Goal: Task Accomplishment & Management: Manage account settings

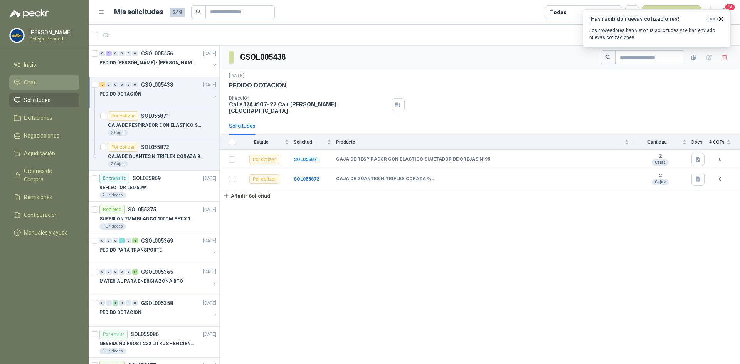
click at [17, 80] on icon at bounding box center [17, 82] width 5 height 5
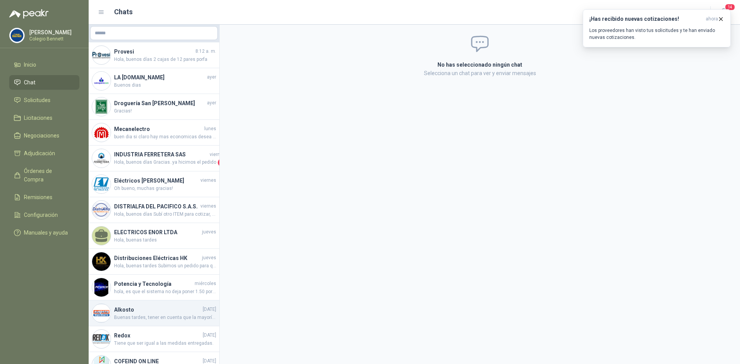
click at [128, 313] on h4 "Alkosto" at bounding box center [157, 310] width 87 height 8
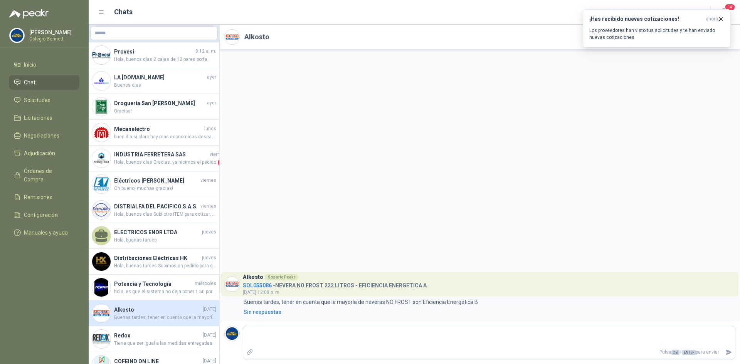
type textarea "*"
type textarea "**"
type textarea "***"
type textarea "****"
type textarea "*****"
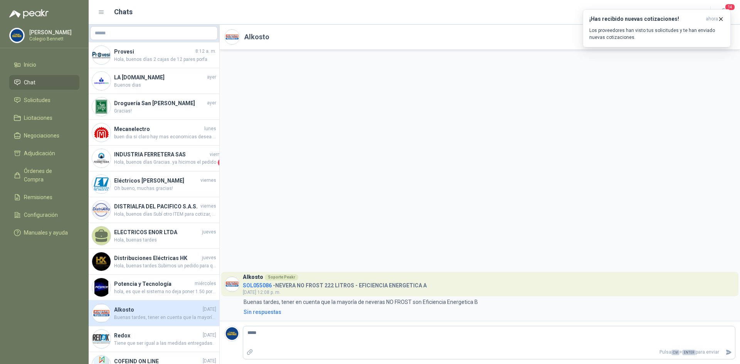
type textarea "*****"
type textarea "*******"
type textarea "********"
type textarea "*********"
type textarea "**********"
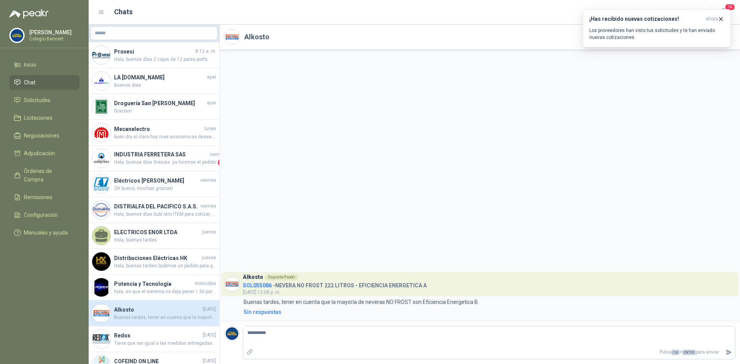
type textarea "**********"
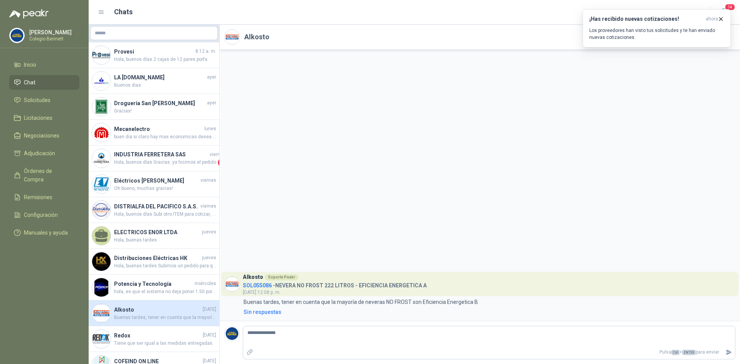
type textarea "**********"
click at [727, 351] on icon "Enviar" at bounding box center [728, 352] width 5 height 5
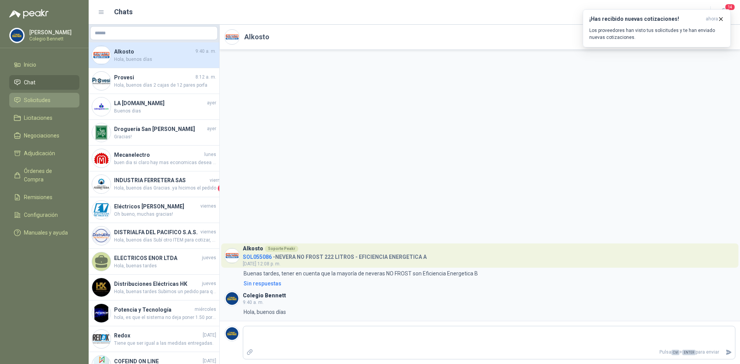
click at [31, 97] on span "Solicitudes" at bounding box center [37, 100] width 27 height 8
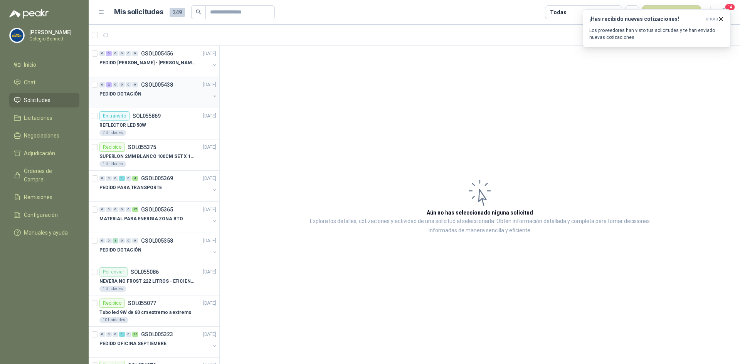
click at [149, 89] on div "0 2 0 0 0 0 GSOL005438 13/09/25" at bounding box center [158, 84] width 118 height 9
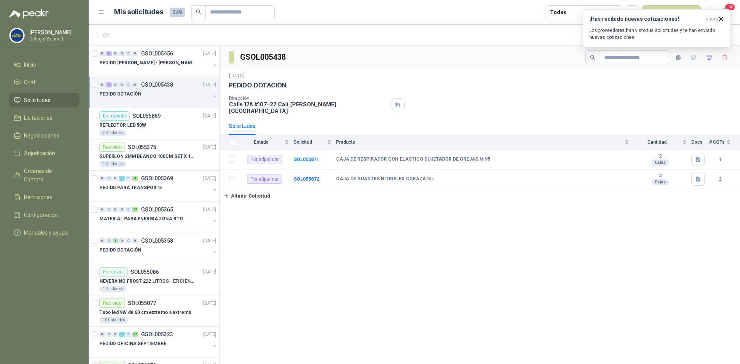
click at [212, 96] on button "button" at bounding box center [215, 96] width 6 height 6
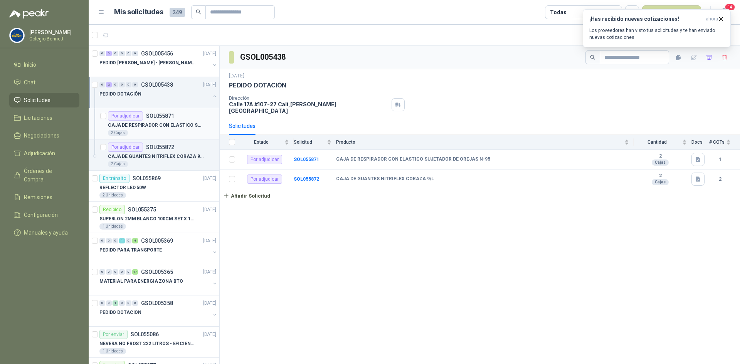
click at [149, 122] on p "CAJA DE RESPIRADOR CON ELASTICO SUJETADOR DE OREJAS N-95" at bounding box center [156, 125] width 96 height 7
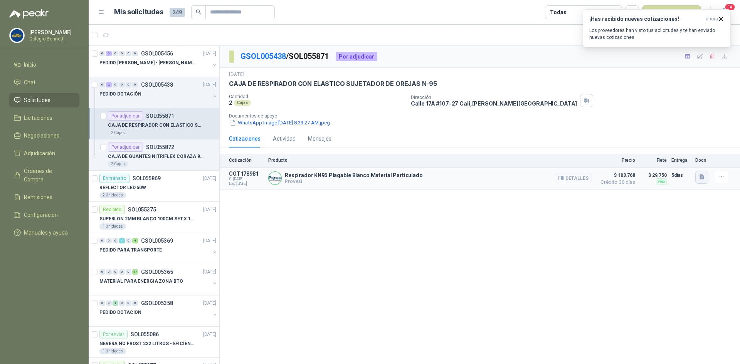
click at [700, 176] on icon "button" at bounding box center [701, 177] width 5 height 5
click at [688, 160] on button "image.png" at bounding box center [687, 160] width 34 height 8
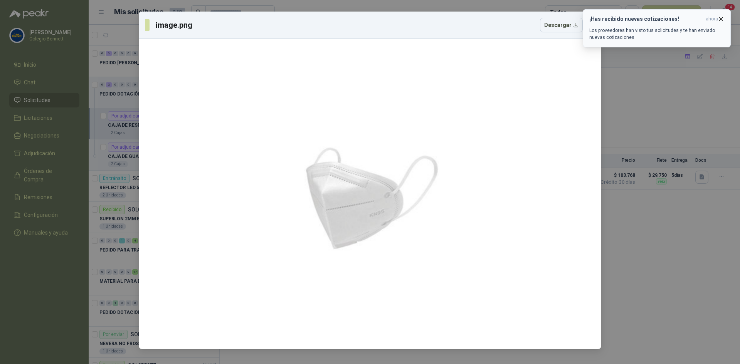
click at [721, 16] on icon "button" at bounding box center [720, 19] width 7 height 7
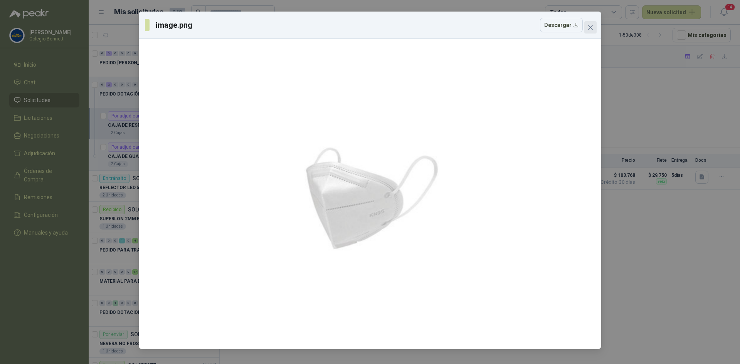
click at [591, 26] on icon "close" at bounding box center [590, 27] width 6 height 6
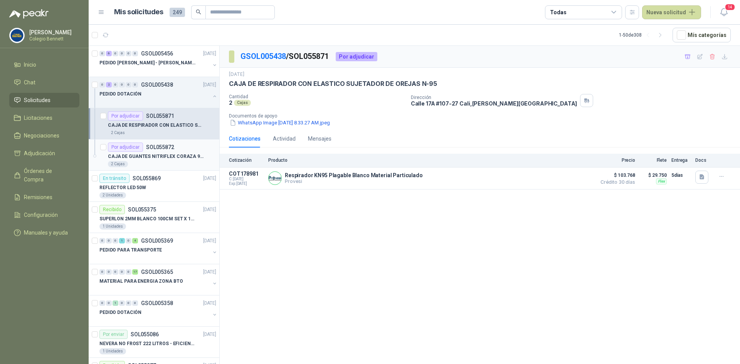
click at [147, 148] on p "SOL055872" at bounding box center [160, 146] width 28 height 5
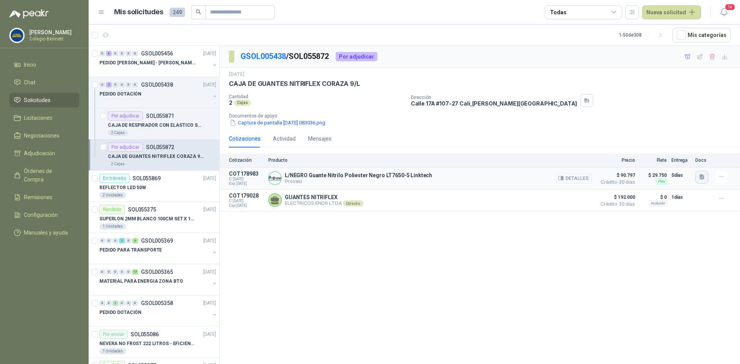
click at [698, 177] on icon "button" at bounding box center [701, 177] width 7 height 7
click at [686, 158] on button "image.png" at bounding box center [687, 160] width 34 height 8
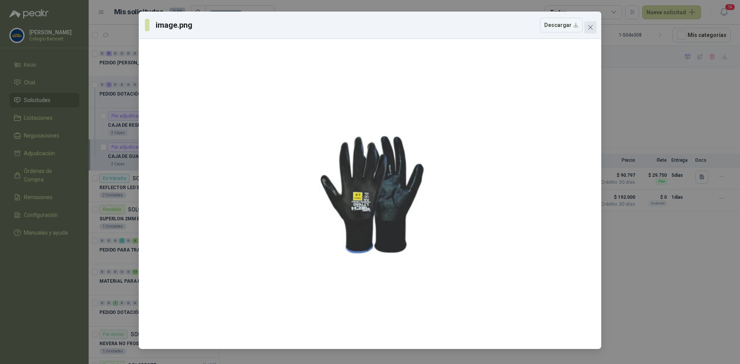
click at [589, 29] on icon "close" at bounding box center [590, 27] width 5 height 5
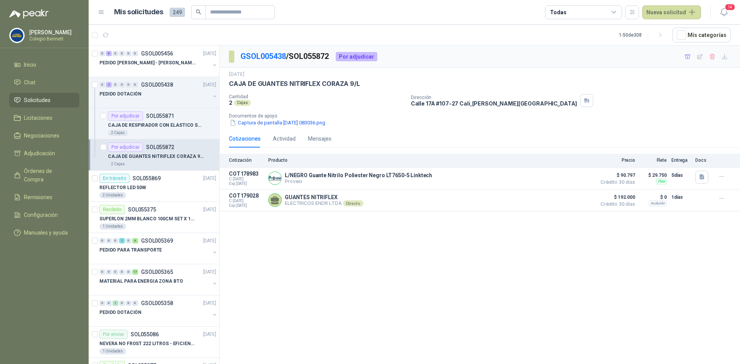
click at [527, 239] on div "GSOL005438 / SOL055872 Por adjudicar 13 sept, 2025 CAJA DE GUANTES NITRIFLEX CO…" at bounding box center [480, 206] width 520 height 321
click at [167, 62] on div "PEDIDO [PERSON_NAME] - [PERSON_NAME]" at bounding box center [154, 62] width 111 height 9
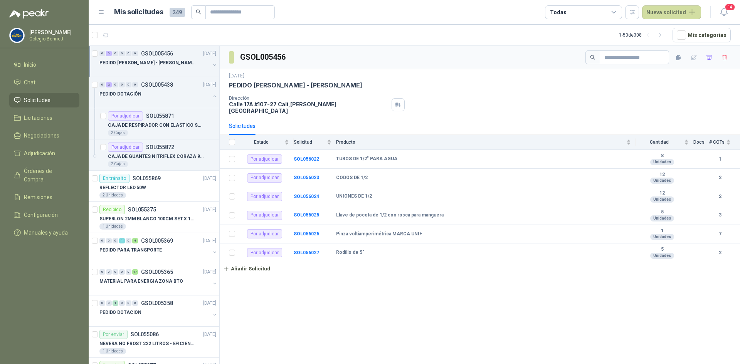
click at [212, 65] on button "button" at bounding box center [215, 65] width 6 height 6
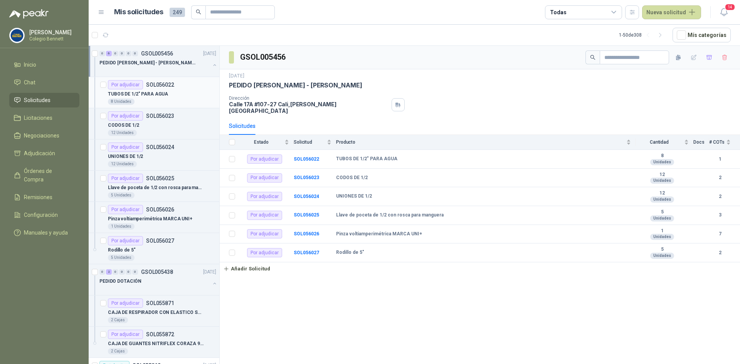
click at [179, 88] on div "Por adjudicar SOL056022" at bounding box center [162, 84] width 108 height 9
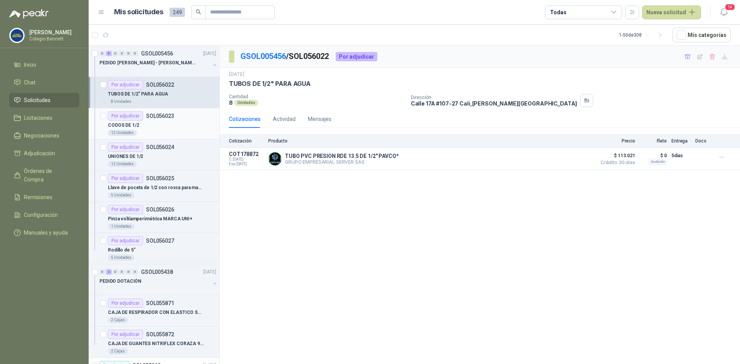
click at [181, 117] on div "Por adjudicar SOL056023" at bounding box center [162, 115] width 108 height 9
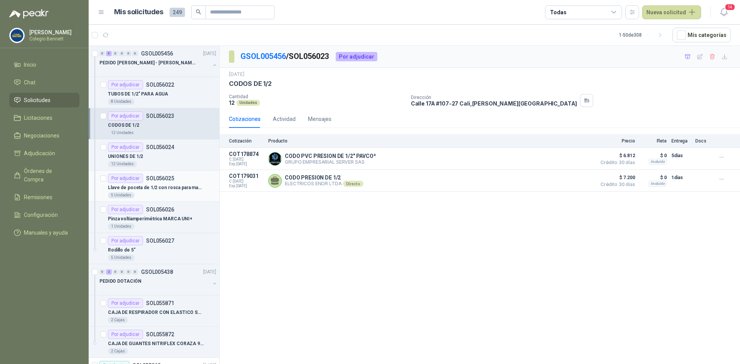
click at [172, 185] on p "Llave de poceta de 1/2 con rosca para manguera" at bounding box center [156, 187] width 96 height 7
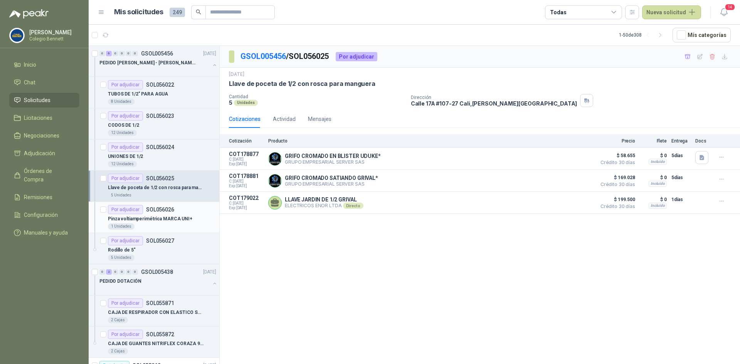
click at [175, 217] on p "Pinza voltiamperimétrica MARCA UNI+" at bounding box center [150, 218] width 84 height 7
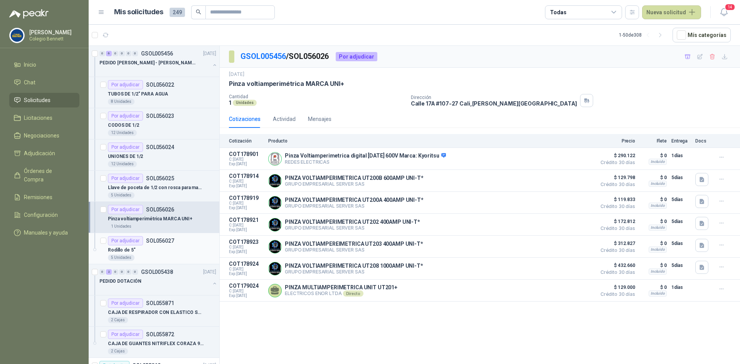
click at [168, 242] on p "SOL056027" at bounding box center [160, 240] width 28 height 5
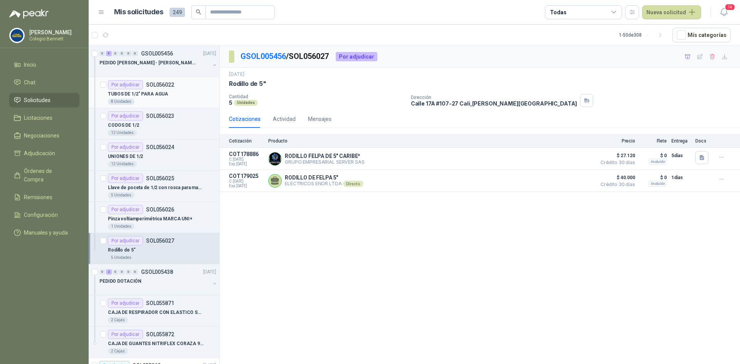
click at [167, 84] on p "SOL056022" at bounding box center [160, 84] width 28 height 5
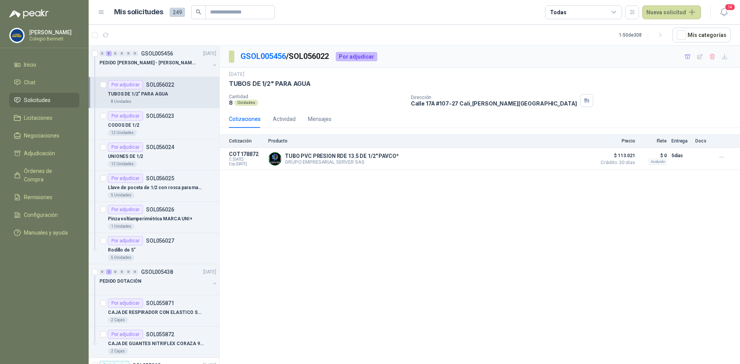
click at [267, 86] on p "TUBOS DE 1/2" PARA AGUA" at bounding box center [270, 84] width 82 height 8
copy p "TUBOS DE 1/2" PARA AGUA"
click at [326, 220] on div "GSOL005456 / SOL056022 Por adjudicar 15 sept, 2025 TUBOS DE 1/2" PARA AGUA Cant…" at bounding box center [480, 206] width 520 height 321
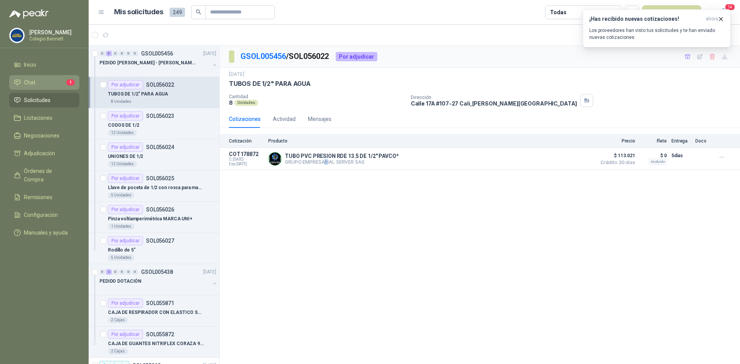
click at [24, 81] on span "Chat" at bounding box center [30, 82] width 12 height 8
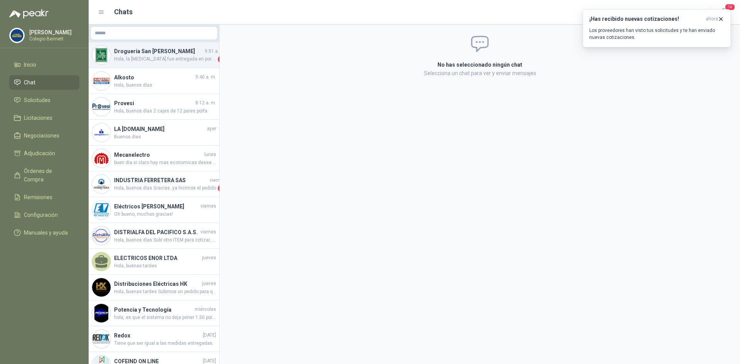
click at [157, 55] on h4 "Droguería San Jorge" at bounding box center [158, 51] width 89 height 8
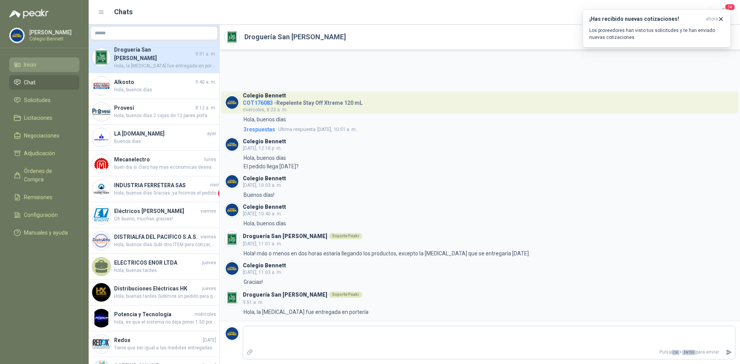
click at [33, 62] on span "Inicio" at bounding box center [30, 64] width 12 height 8
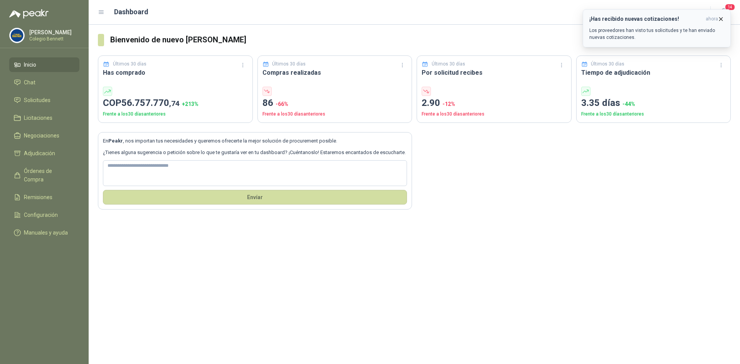
click at [720, 18] on icon "button" at bounding box center [720, 19] width 7 height 7
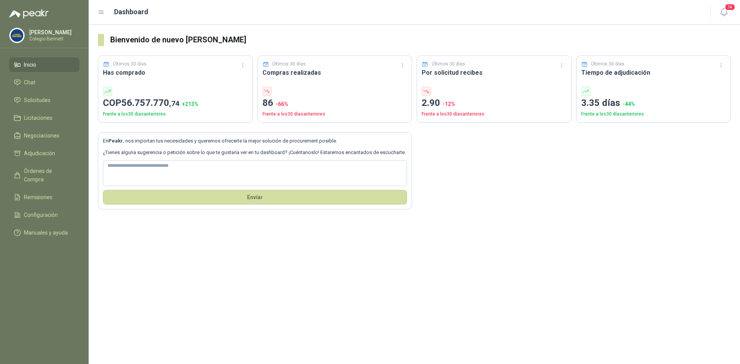
click at [262, 253] on div "Bienvenido de nuevo Claudia Mosquera Últimos 30 días Has comprado COP 56.757.77…" at bounding box center [414, 194] width 651 height 339
click at [50, 94] on link "Solicitudes" at bounding box center [44, 100] width 70 height 15
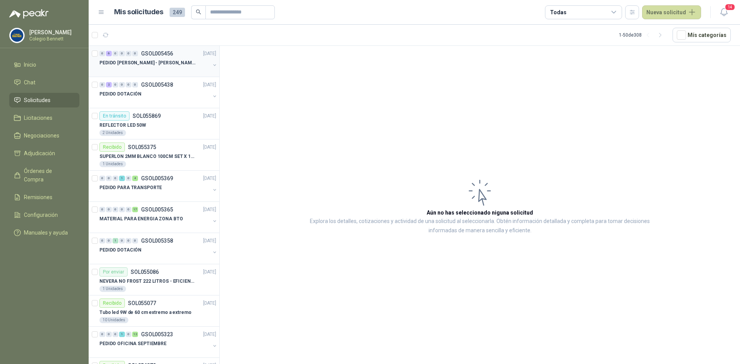
click at [121, 67] on div "PEDIDO [PERSON_NAME] - [PERSON_NAME]" at bounding box center [154, 62] width 111 height 9
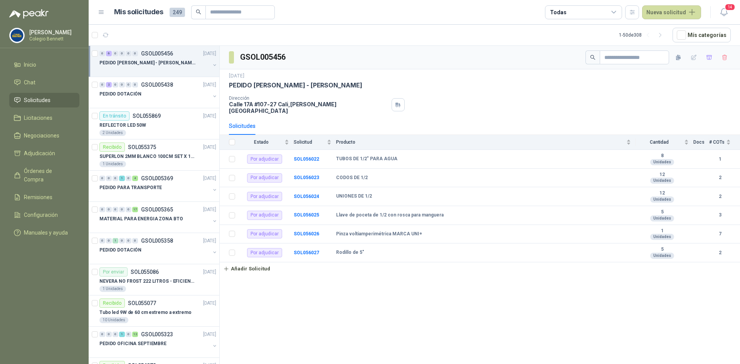
click at [212, 63] on button "button" at bounding box center [215, 65] width 6 height 6
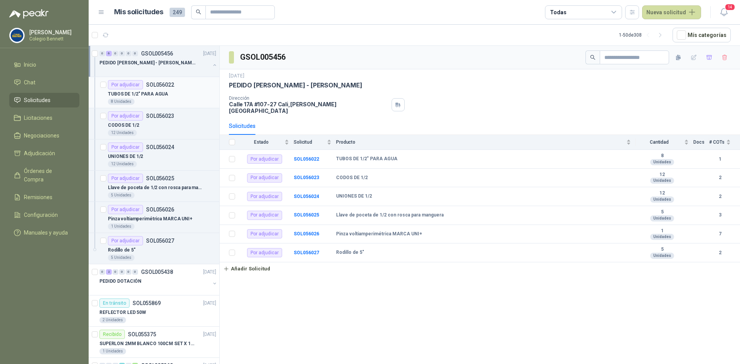
click at [183, 85] on div "Por adjudicar SOL056022" at bounding box center [162, 84] width 108 height 9
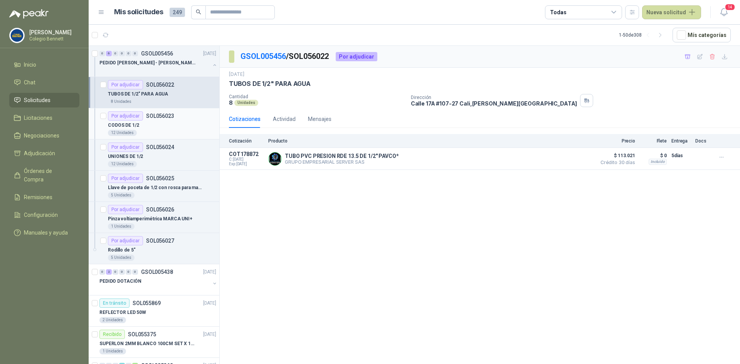
click at [157, 114] on p "SOL056023" at bounding box center [160, 115] width 28 height 5
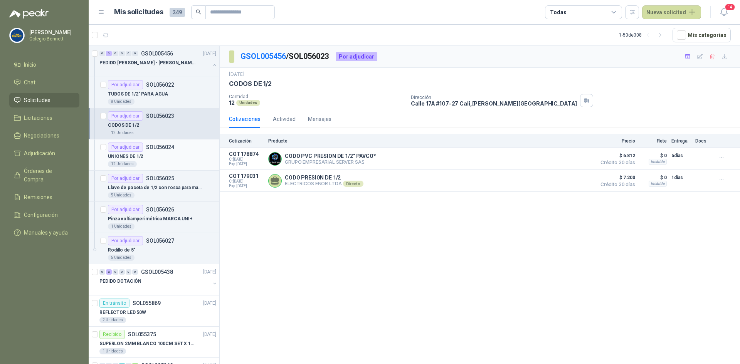
click at [186, 157] on div "UNIONES DE 1/2" at bounding box center [162, 156] width 108 height 9
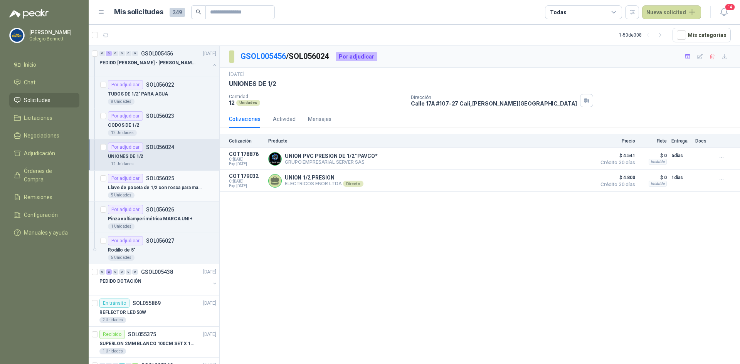
click at [177, 180] on div "Por adjudicar SOL056025" at bounding box center [162, 178] width 108 height 9
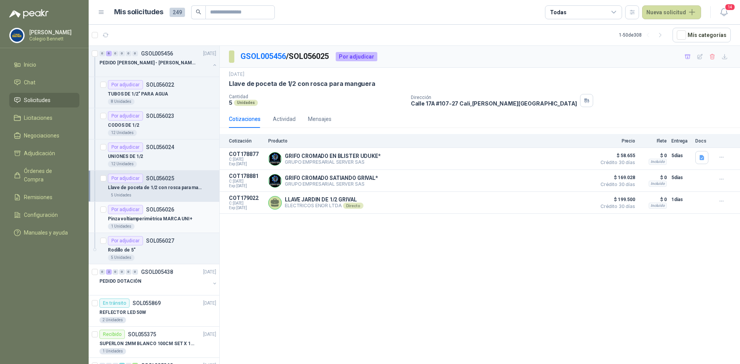
click at [155, 218] on p "Pinza voltiamperimétrica MARCA UNI+" at bounding box center [150, 218] width 84 height 7
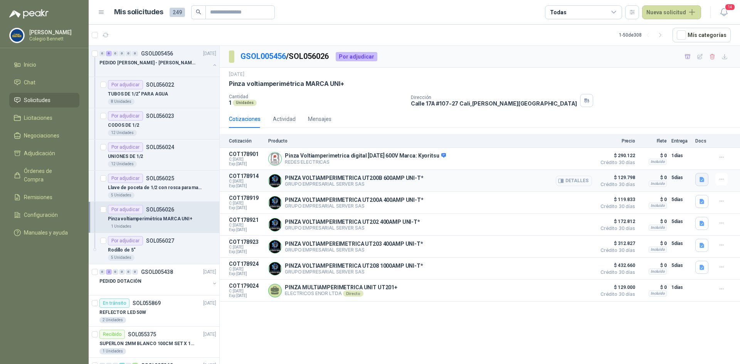
click at [702, 179] on icon "button" at bounding box center [701, 179] width 5 height 5
click at [684, 163] on button "image.png" at bounding box center [687, 163] width 34 height 8
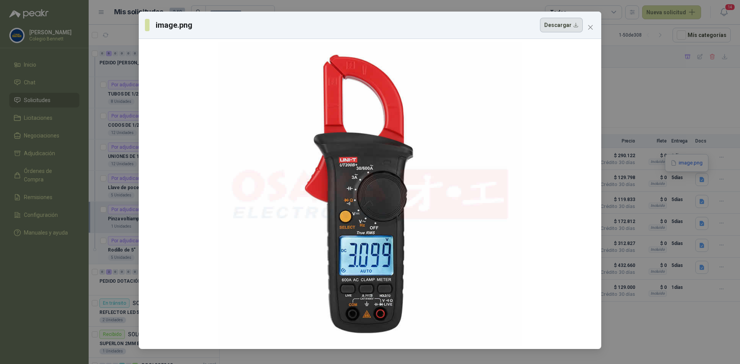
click at [555, 23] on button "Descargar" at bounding box center [561, 25] width 43 height 15
click at [589, 26] on icon "close" at bounding box center [590, 27] width 6 height 6
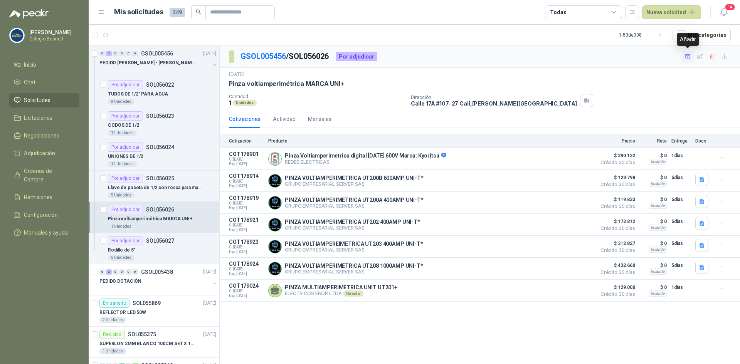
click at [691, 52] on button "button" at bounding box center [687, 56] width 12 height 12
click at [59, 151] on li "Adjudicación 1" at bounding box center [44, 153] width 61 height 8
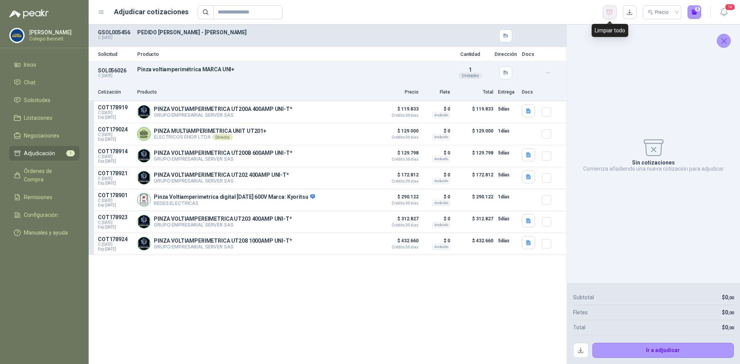
click at [614, 10] on button "button" at bounding box center [610, 12] width 14 height 14
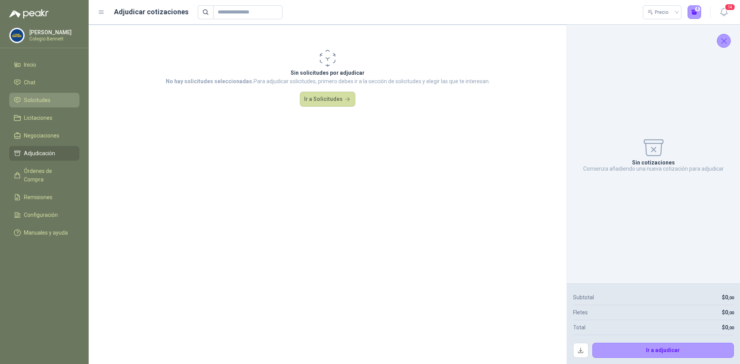
click at [45, 100] on span "Solicitudes" at bounding box center [37, 100] width 27 height 8
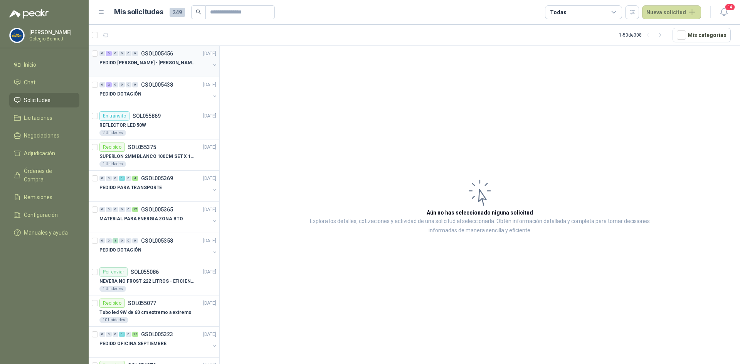
click at [163, 68] on div at bounding box center [154, 70] width 111 height 6
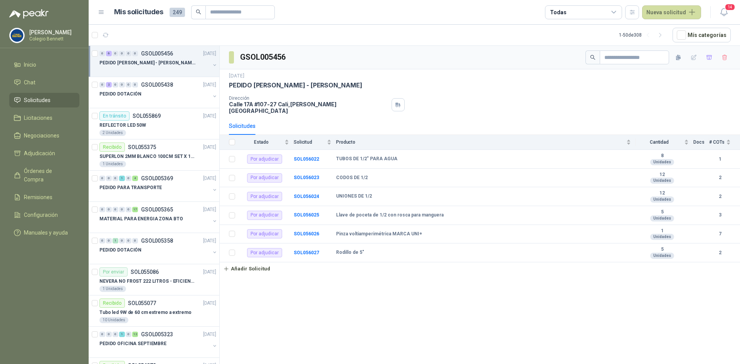
click at [212, 65] on button "button" at bounding box center [215, 65] width 6 height 6
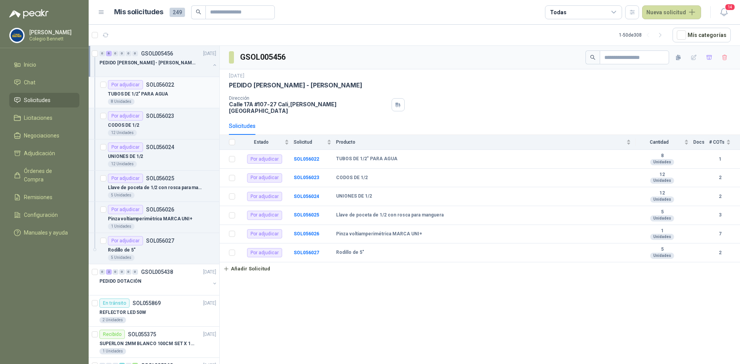
click at [188, 89] on div "TUBOS DE 1/2" PARA AGUA" at bounding box center [162, 93] width 108 height 9
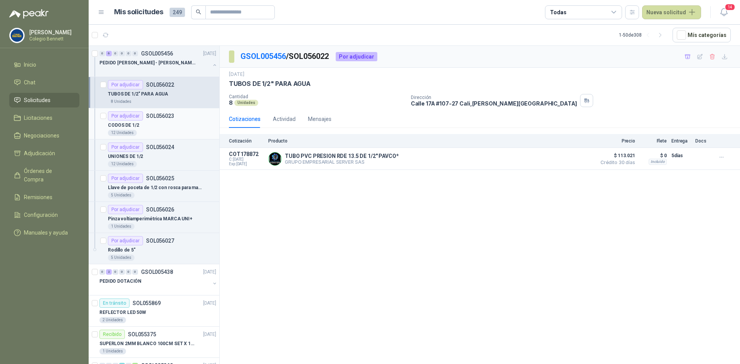
click at [181, 119] on div "Por adjudicar SOL056023" at bounding box center [162, 115] width 108 height 9
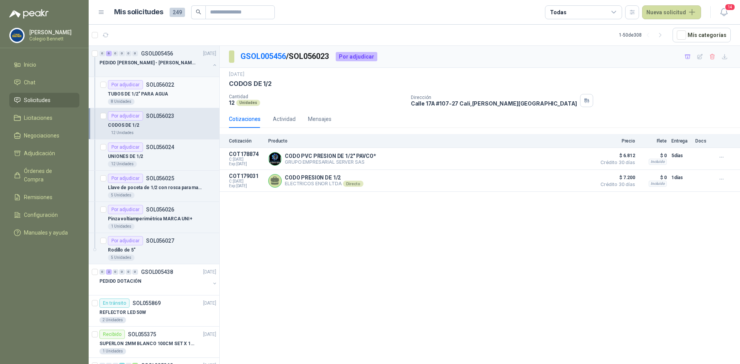
click at [173, 91] on div "TUBOS DE 1/2" PARA AGUA" at bounding box center [162, 93] width 108 height 9
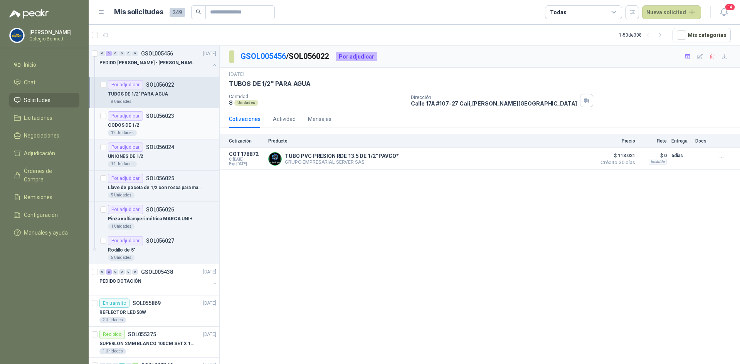
click at [163, 119] on div "Por adjudicar SOL056023" at bounding box center [141, 115] width 66 height 9
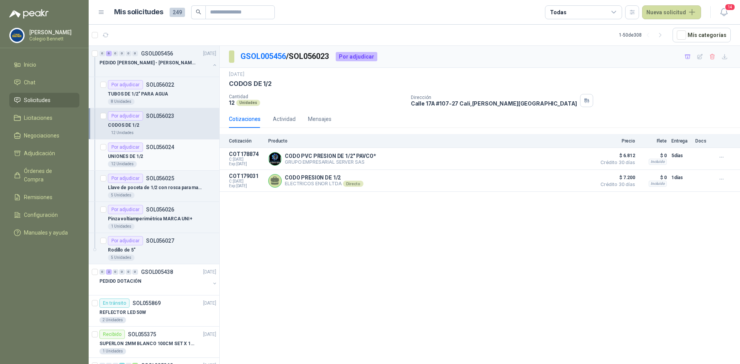
click at [156, 145] on p "SOL056024" at bounding box center [160, 146] width 28 height 5
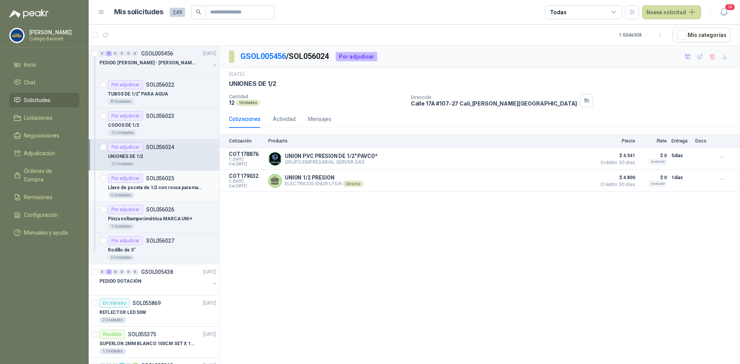
click at [151, 176] on p "SOL056025" at bounding box center [160, 178] width 28 height 5
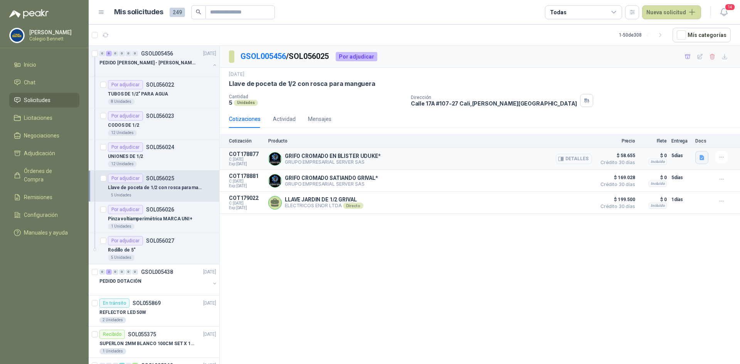
click at [702, 156] on icon "button" at bounding box center [701, 157] width 5 height 5
click at [684, 138] on button "image.png" at bounding box center [687, 141] width 34 height 8
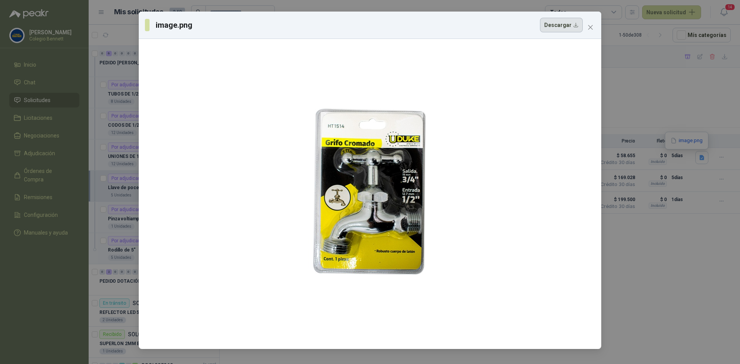
click at [558, 27] on button "Descargar" at bounding box center [561, 25] width 43 height 15
click at [590, 27] on icon "close" at bounding box center [590, 27] width 5 height 5
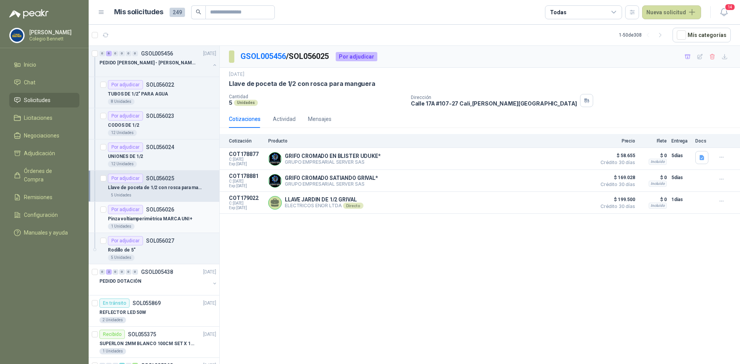
click at [153, 217] on p "Pinza voltiamperimétrica MARCA UNI+" at bounding box center [150, 218] width 84 height 7
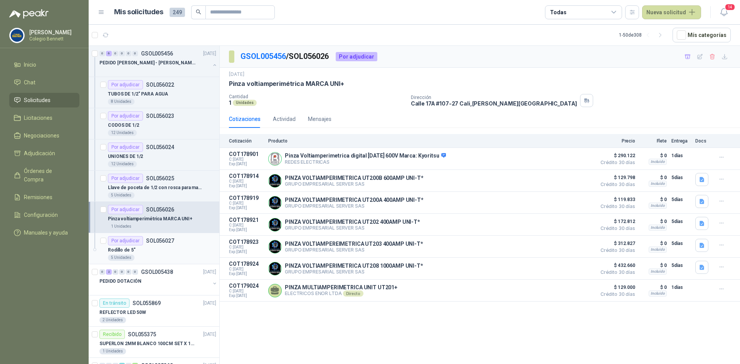
click at [160, 241] on p "SOL056027" at bounding box center [160, 240] width 28 height 5
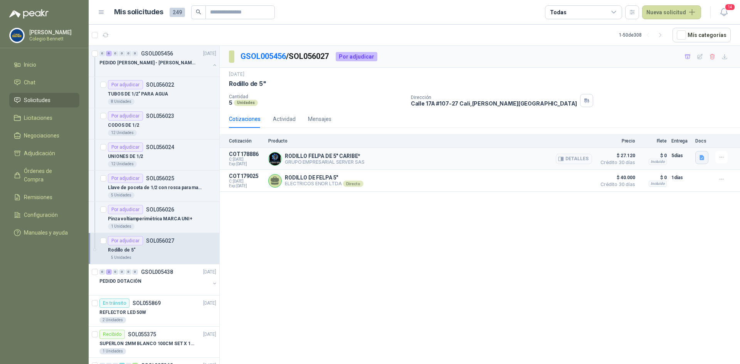
click at [702, 156] on icon "button" at bounding box center [701, 157] width 5 height 5
click at [685, 139] on button "image.png" at bounding box center [687, 141] width 34 height 8
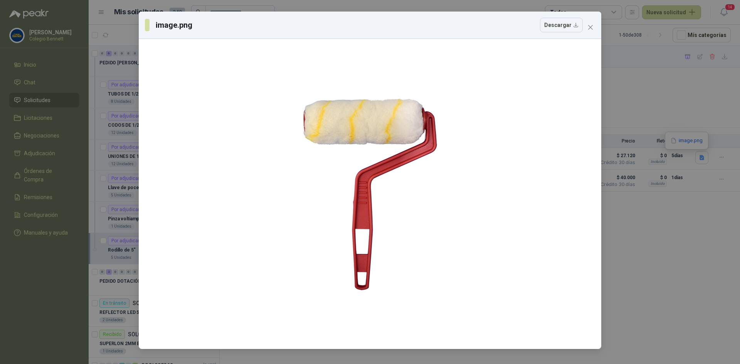
click at [589, 30] on icon "close" at bounding box center [590, 27] width 6 height 6
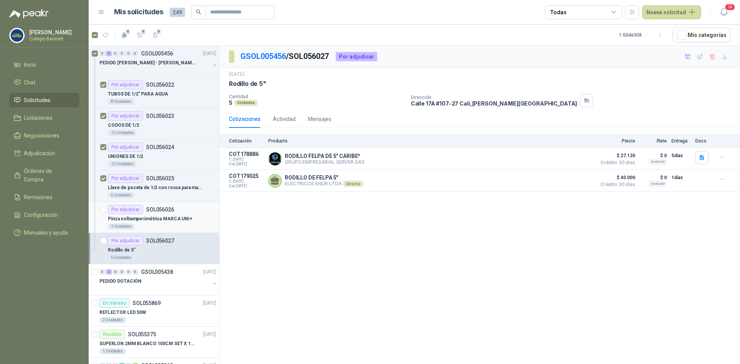
click at [104, 205] on div at bounding box center [103, 217] width 6 height 25
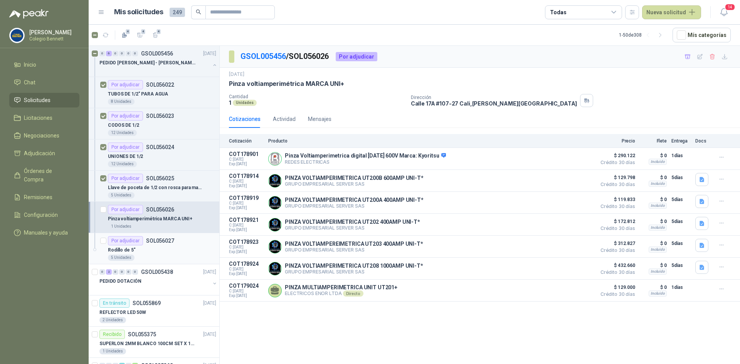
click at [99, 239] on article "Por adjudicar SOL056027 Rodillo de 5" 5 Unidades" at bounding box center [154, 248] width 131 height 31
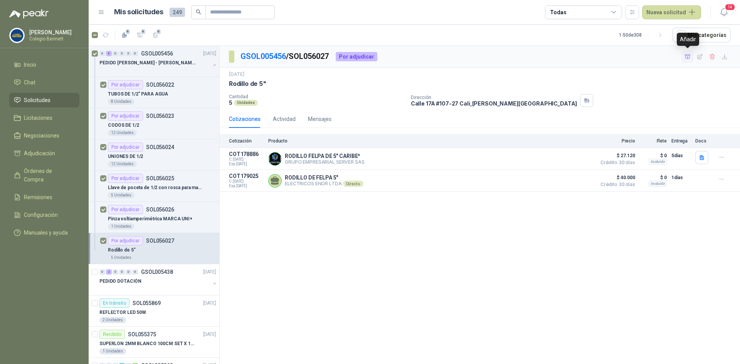
click at [685, 57] on icon "button" at bounding box center [687, 57] width 7 height 7
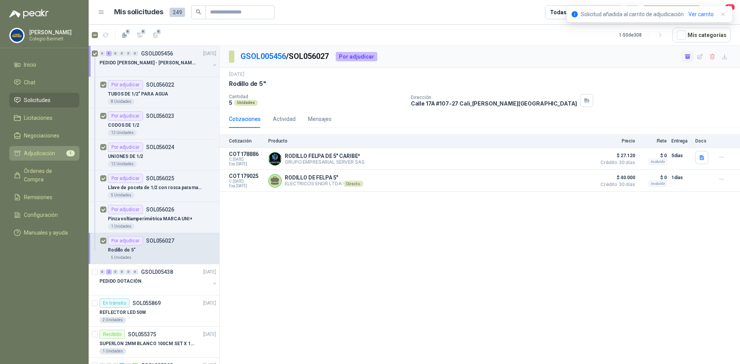
click at [43, 152] on span "Adjudicación" at bounding box center [39, 153] width 31 height 8
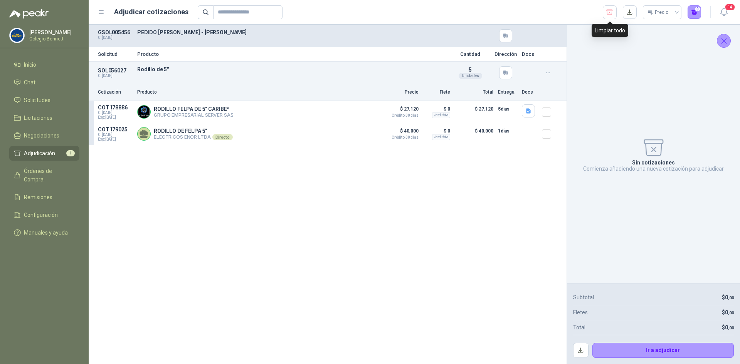
click at [606, 10] on icon "button" at bounding box center [609, 12] width 7 height 8
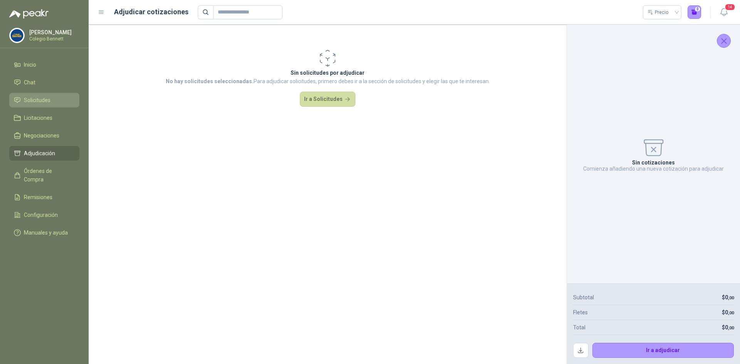
click at [35, 101] on span "Solicitudes" at bounding box center [37, 100] width 27 height 8
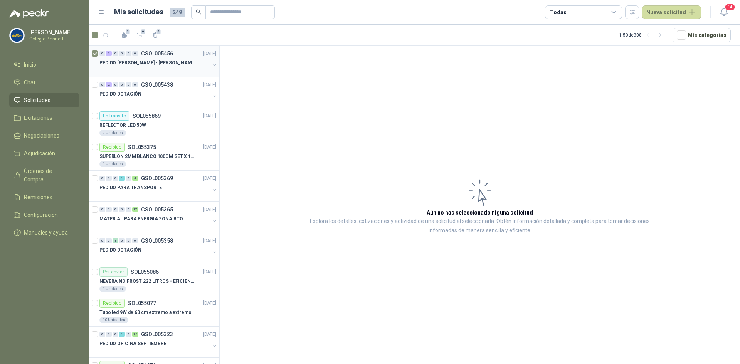
click at [148, 71] on div at bounding box center [154, 70] width 111 height 6
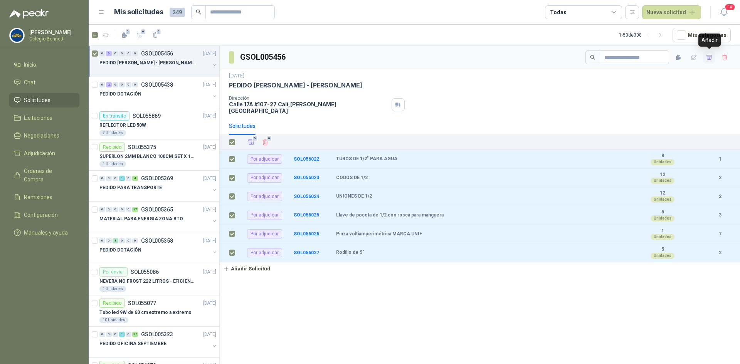
click at [707, 57] on icon "button" at bounding box center [709, 57] width 7 height 7
click at [47, 149] on span "Adjudicación" at bounding box center [39, 153] width 31 height 8
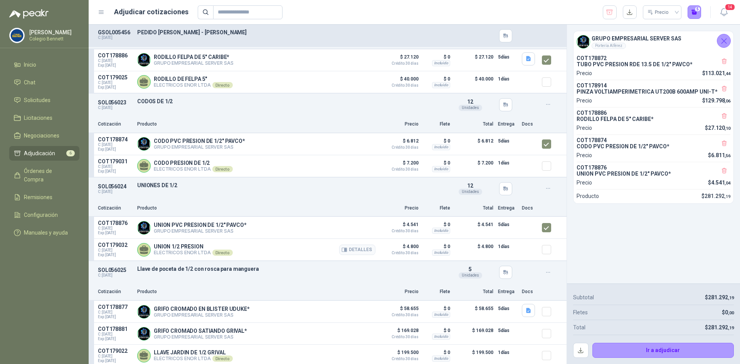
scroll to position [317, 0]
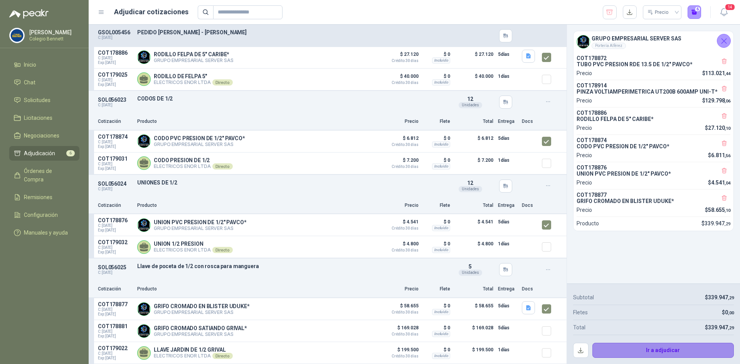
click at [675, 346] on button "Ir a adjudicar" at bounding box center [663, 350] width 142 height 15
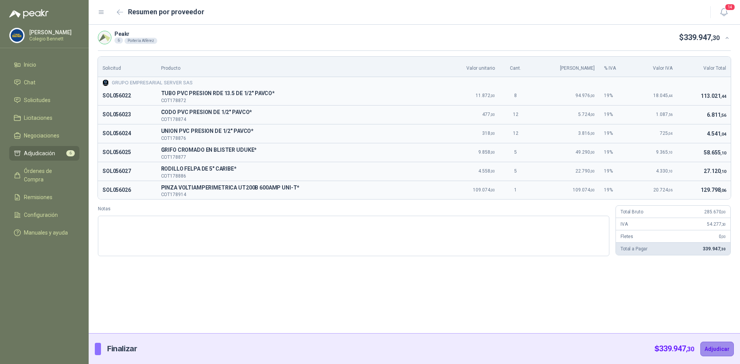
click at [710, 347] on button "Adjudicar" at bounding box center [717, 349] width 34 height 15
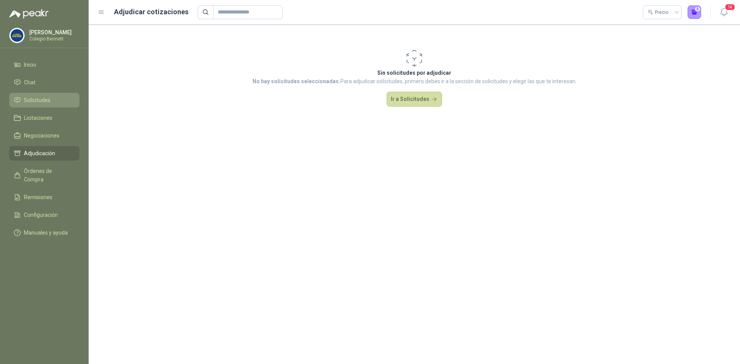
click at [41, 99] on span "Solicitudes" at bounding box center [37, 100] width 27 height 8
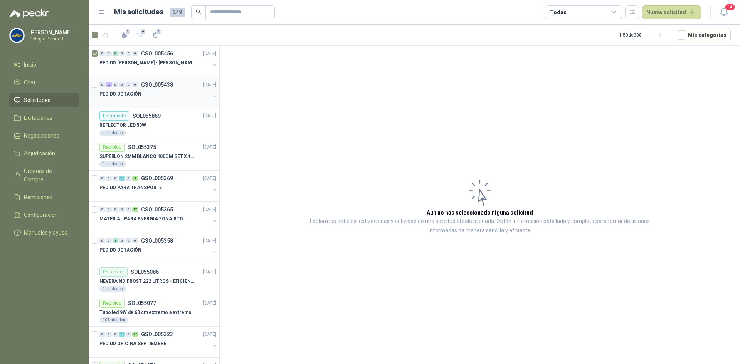
click at [138, 96] on p "PEDIDO DOTACIÓN" at bounding box center [120, 94] width 42 height 7
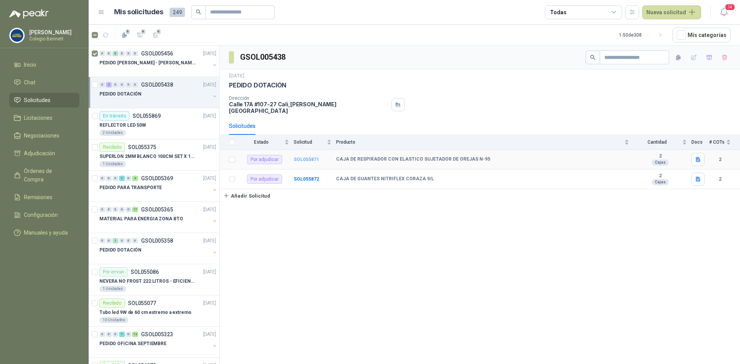
click at [306, 157] on b "SOL055871" at bounding box center [306, 159] width 25 height 5
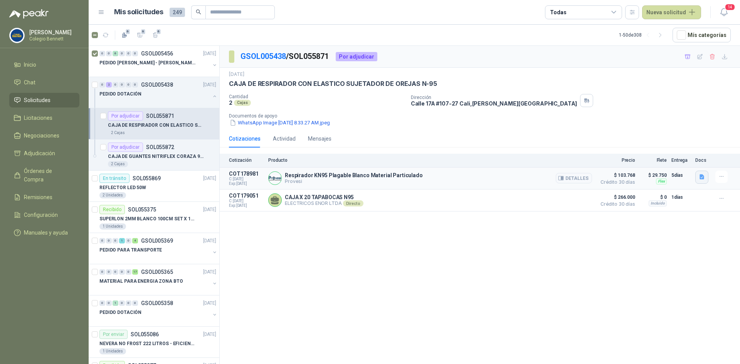
click at [706, 176] on button "button" at bounding box center [701, 177] width 13 height 13
click at [689, 160] on button "image.png" at bounding box center [687, 160] width 34 height 8
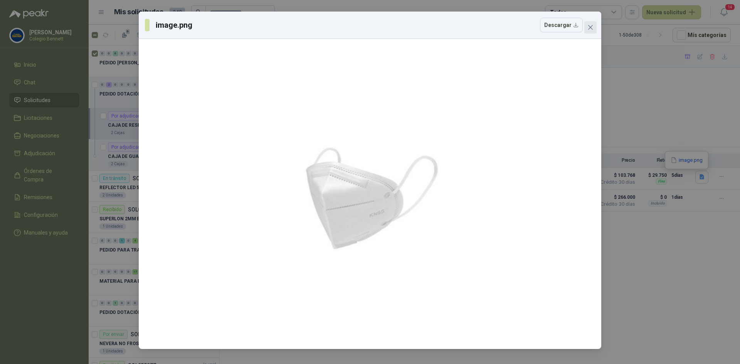
click at [594, 28] on span "Close" at bounding box center [590, 27] width 12 height 6
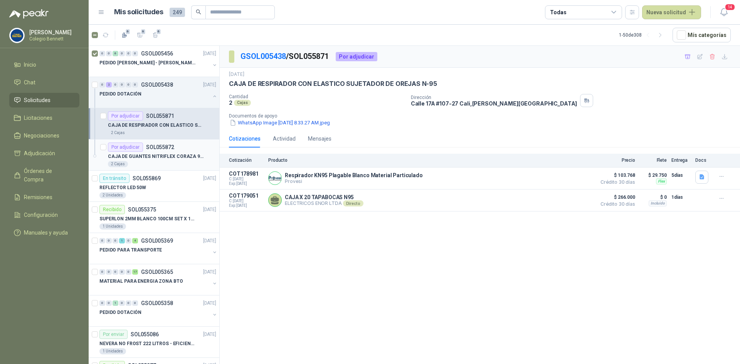
click at [165, 158] on p "CAJA DE GUANTES NITRIFLEX CORAZA 9/L" at bounding box center [156, 156] width 96 height 7
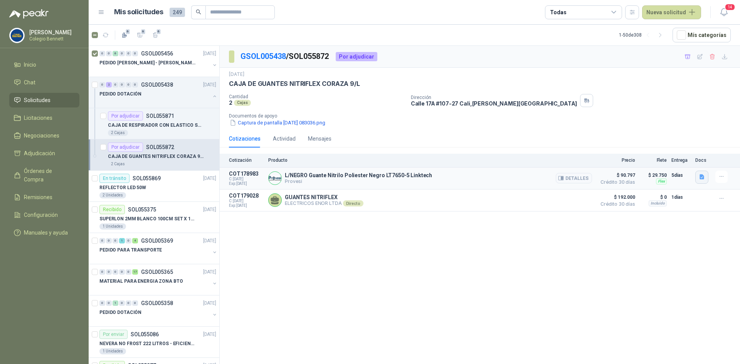
click at [703, 175] on icon "button" at bounding box center [701, 177] width 7 height 7
click at [695, 159] on button "image.png" at bounding box center [687, 160] width 34 height 8
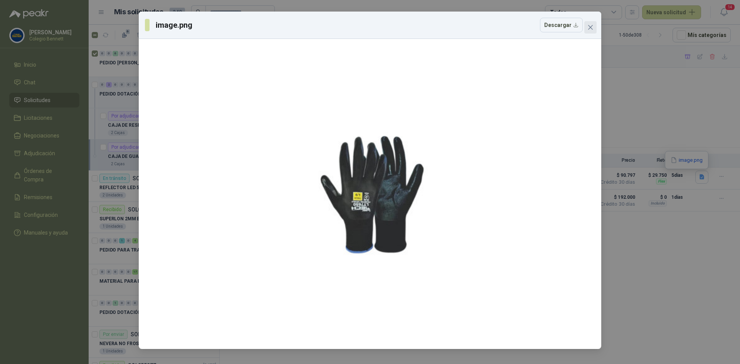
click at [589, 26] on icon "close" at bounding box center [590, 27] width 5 height 5
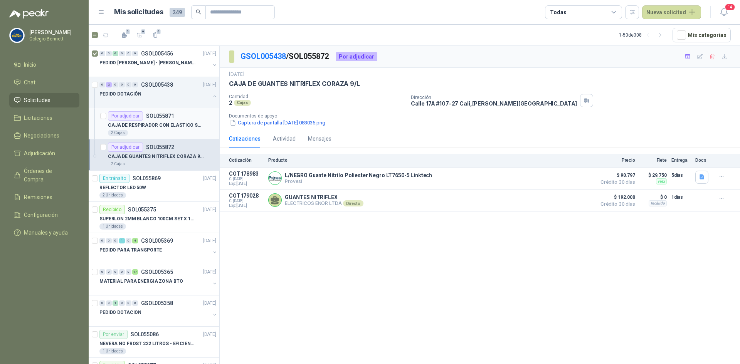
click at [163, 123] on p "CAJA DE RESPIRADOR CON ELASTICO SUJETADOR DE OREJAS N-95" at bounding box center [156, 125] width 96 height 7
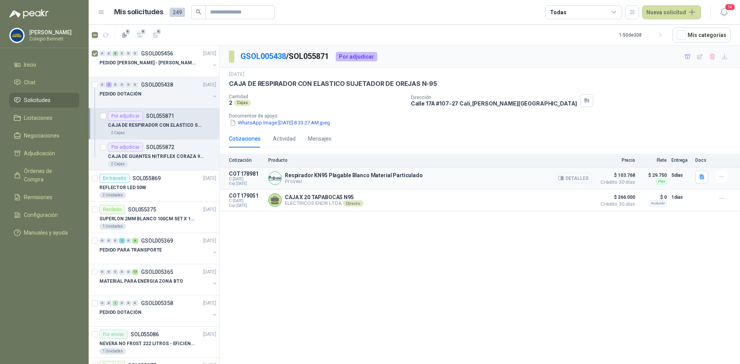
click at [569, 178] on button "Detalles" at bounding box center [574, 178] width 36 height 10
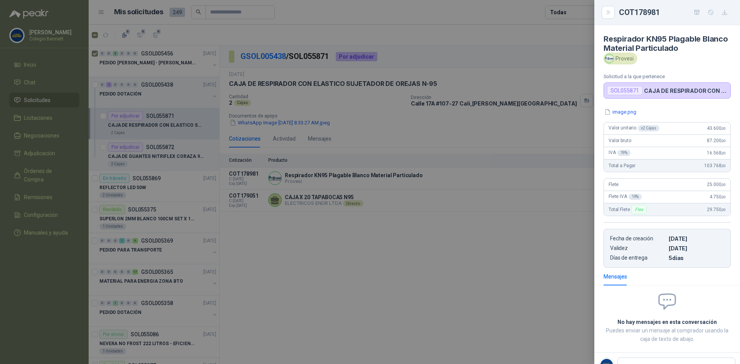
scroll to position [3, 0]
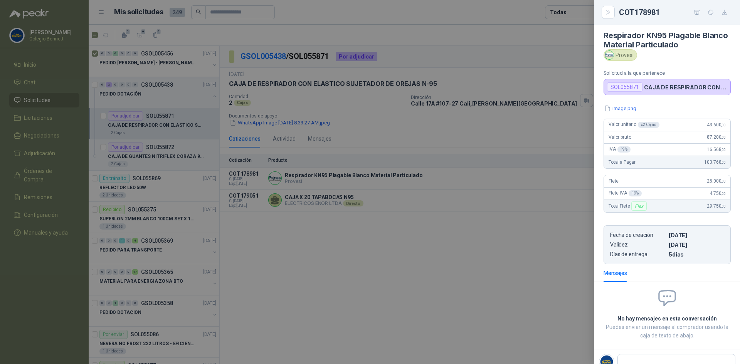
click at [569, 178] on div at bounding box center [370, 182] width 740 height 364
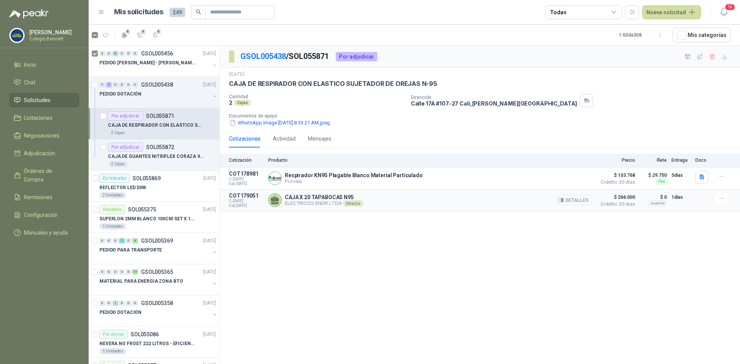
click at [569, 198] on button "Detalles" at bounding box center [574, 200] width 36 height 10
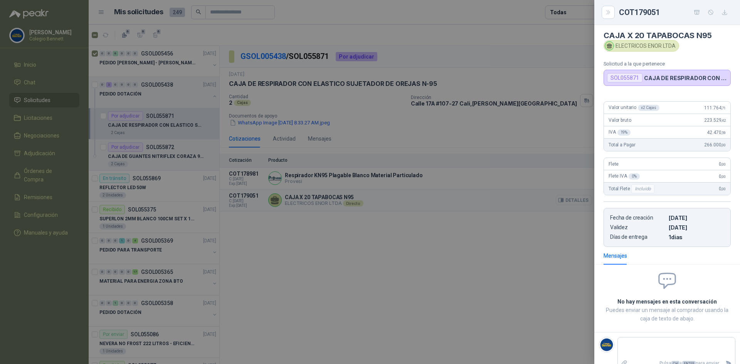
click at [569, 198] on div at bounding box center [370, 182] width 740 height 364
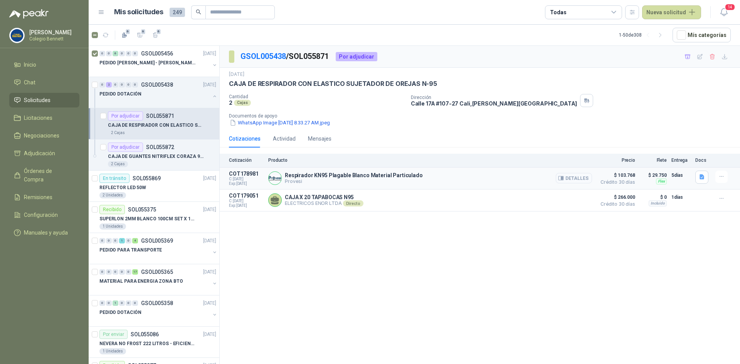
click at [567, 180] on button "Detalles" at bounding box center [574, 178] width 36 height 10
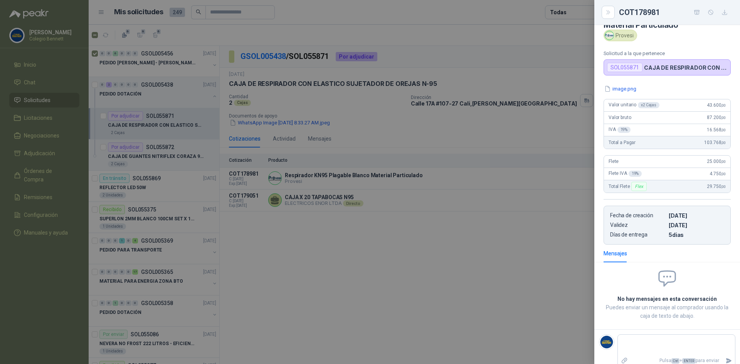
scroll to position [32, 0]
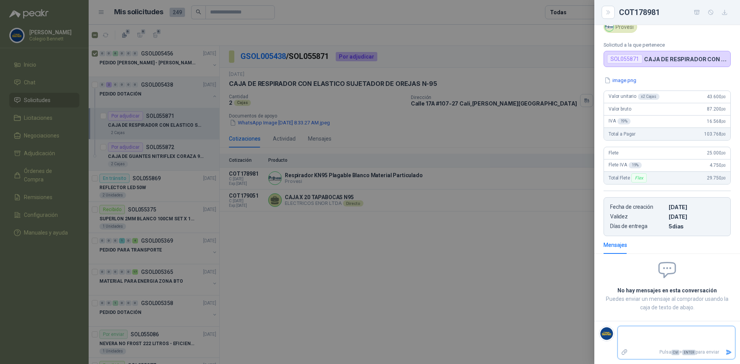
click at [687, 335] on textarea at bounding box center [676, 337] width 117 height 18
type textarea "*"
type textarea "**"
type textarea "***"
type textarea "****"
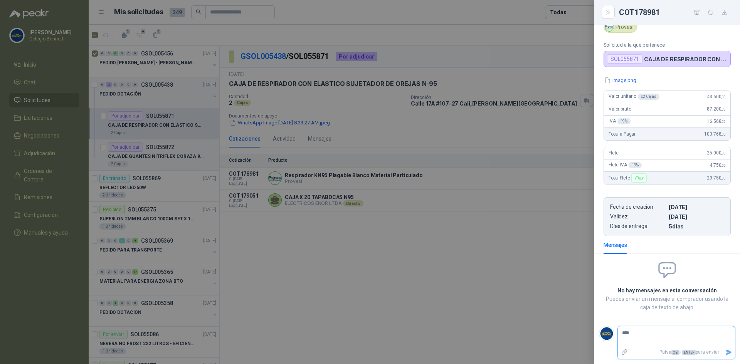
type textarea "*****"
type textarea "*******"
type textarea "********"
type textarea "*********"
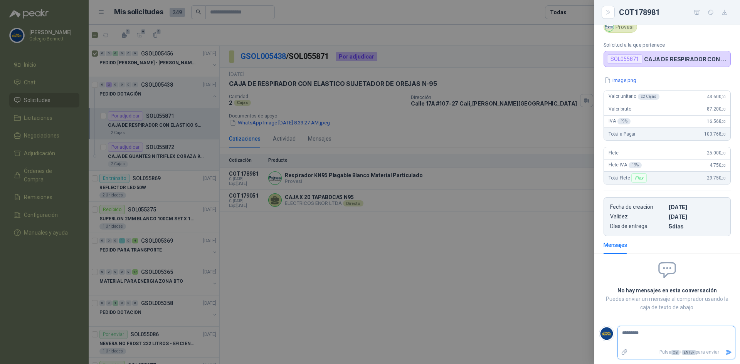
type textarea "**********"
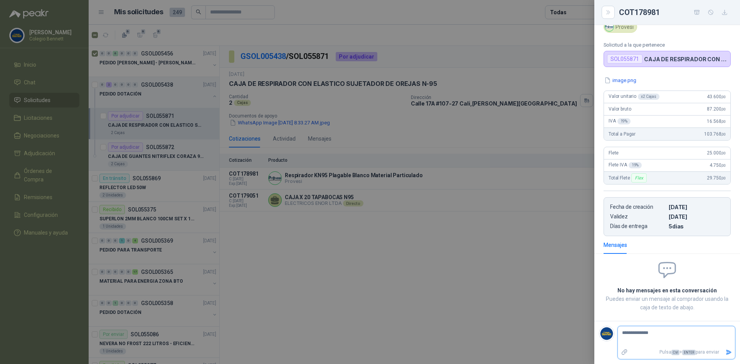
type textarea "**********"
click at [725, 353] on icon "Enviar" at bounding box center [728, 352] width 7 height 7
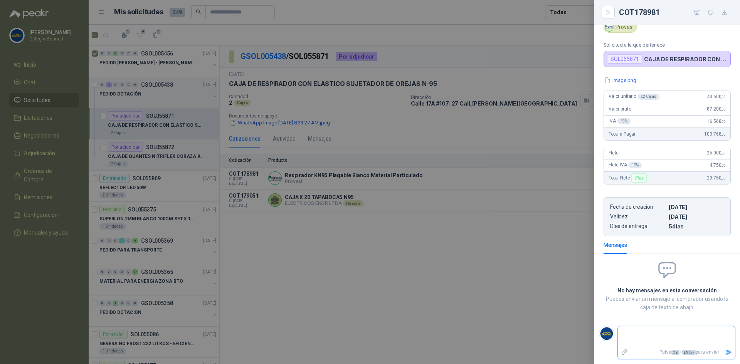
scroll to position [5, 0]
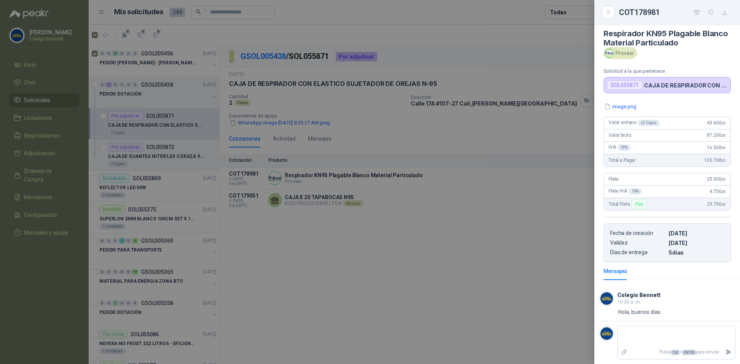
click at [426, 283] on div at bounding box center [370, 182] width 740 height 364
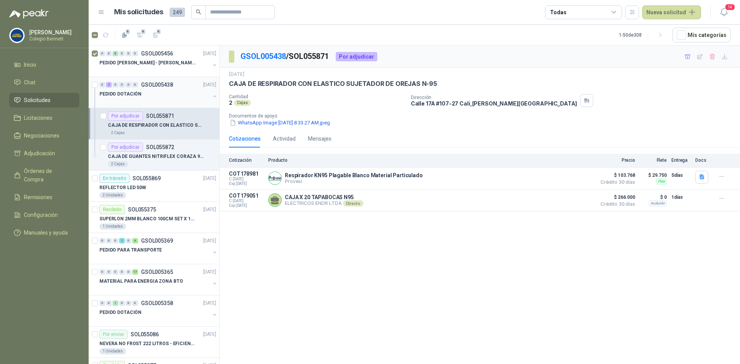
click at [212, 97] on button "button" at bounding box center [215, 96] width 6 height 6
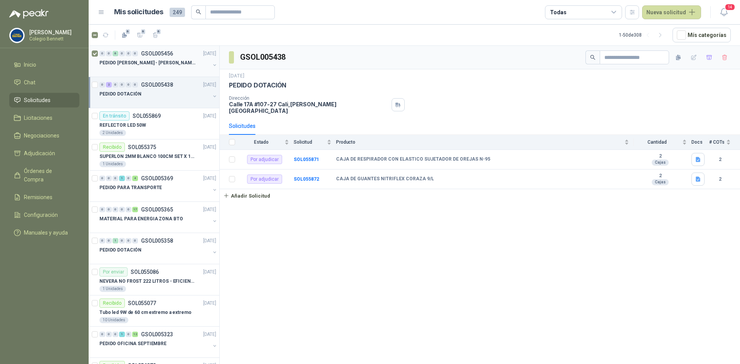
click at [212, 64] on button "button" at bounding box center [215, 65] width 6 height 6
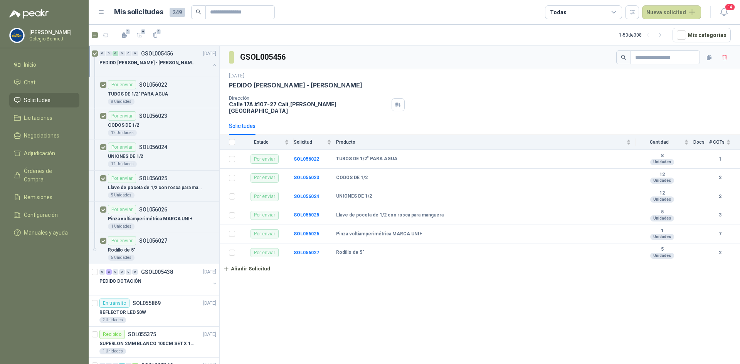
click at [212, 64] on button "button" at bounding box center [215, 65] width 6 height 6
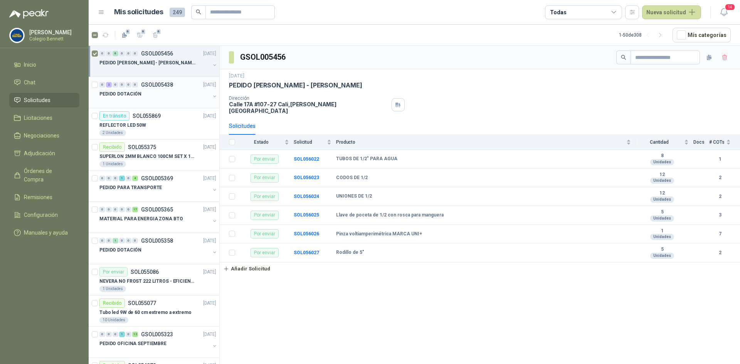
click at [152, 93] on div "PEDIDO DOTACIÓN" at bounding box center [154, 93] width 111 height 9
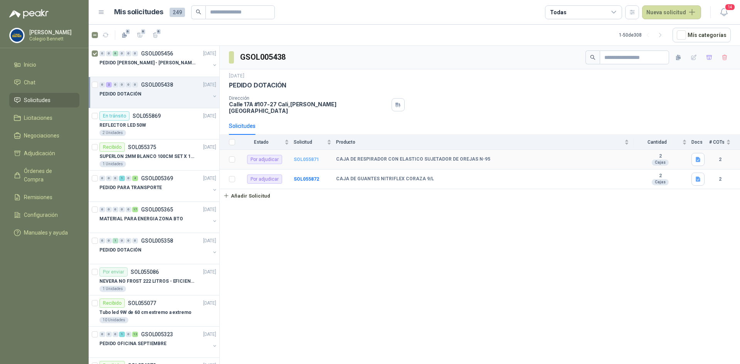
click at [311, 157] on b "SOL055871" at bounding box center [306, 159] width 25 height 5
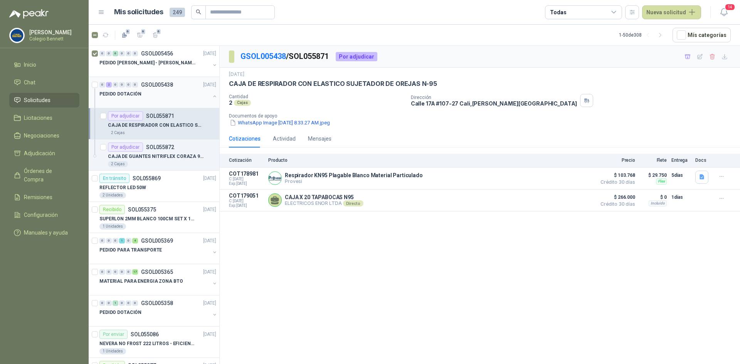
click at [212, 94] on button "button" at bounding box center [215, 96] width 6 height 6
